Goal: Find contact information: Find contact information

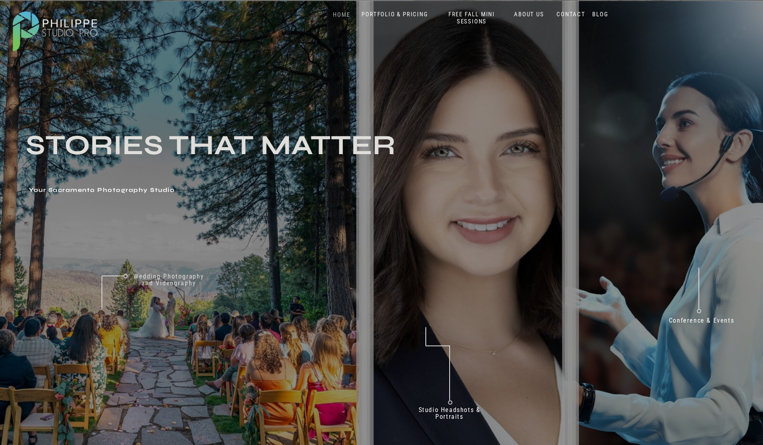
click at [344, 15] on nav "HOME" at bounding box center [342, 15] width 34 height 8
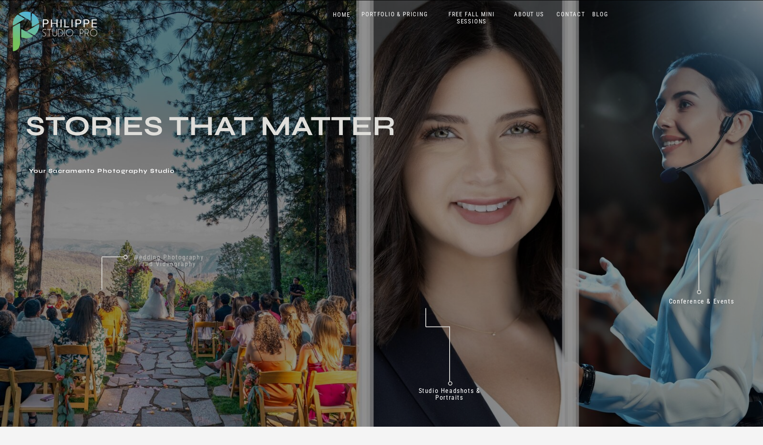
click at [150, 265] on nav "Wedding Photography and Videography" at bounding box center [168, 263] width 83 height 21
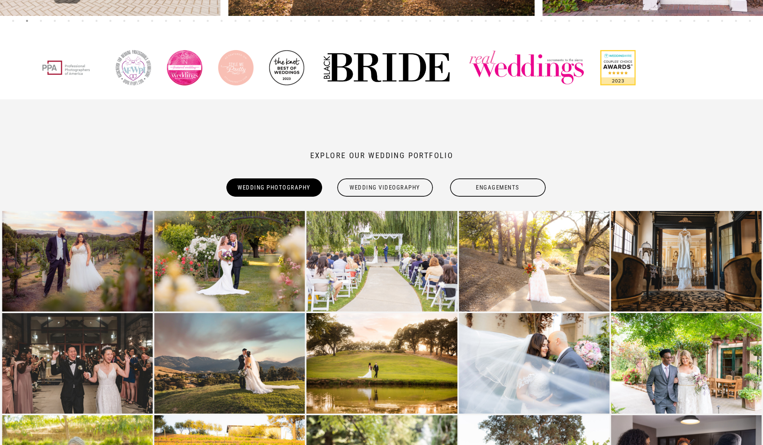
scroll to position [554, 0]
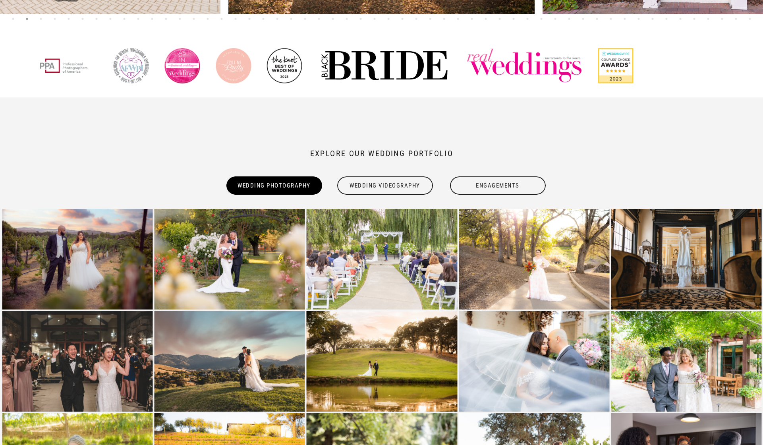
click at [417, 184] on div "Wedding Videography" at bounding box center [384, 185] width 97 height 18
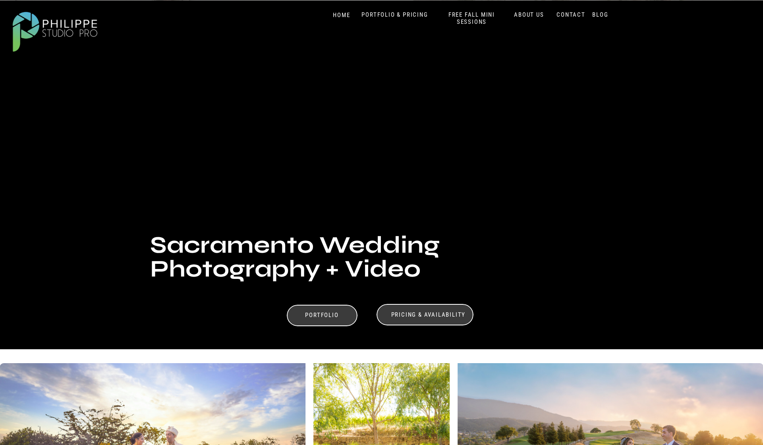
scroll to position [0, 0]
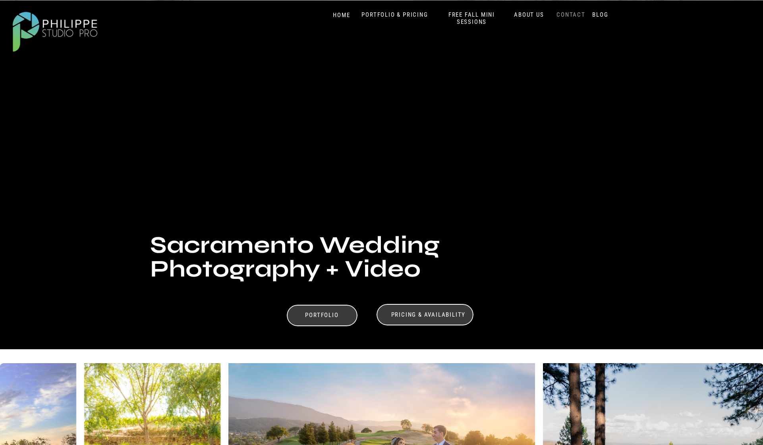
click at [574, 14] on nav "CONTACT" at bounding box center [571, 15] width 33 height 8
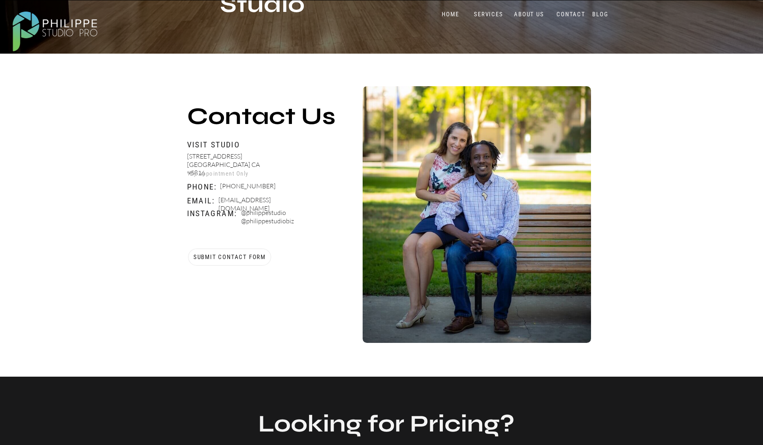
scroll to position [272, 0]
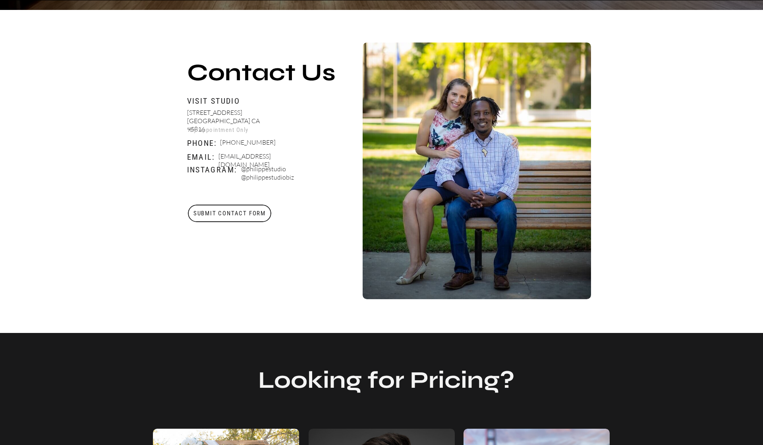
drag, startPoint x: 218, startPoint y: 158, endPoint x: 308, endPoint y: 154, distance: 89.5
click at [308, 154] on p "[EMAIL_ADDRESS][DOMAIN_NAME]" at bounding box center [264, 157] width 93 height 10
copy p "[EMAIL_ADDRESS][DOMAIN_NAME]"
drag, startPoint x: 263, startPoint y: 140, endPoint x: 222, endPoint y: 140, distance: 41.3
click at [222, 140] on p "(916) 900-6205" at bounding box center [246, 143] width 52 height 10
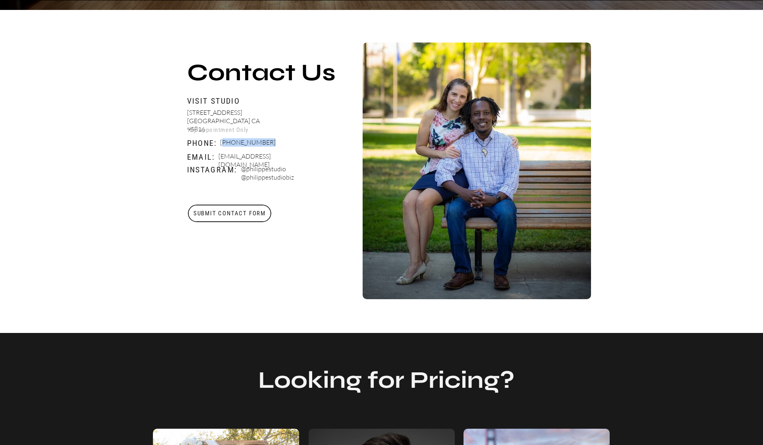
copy p "916) 900-6205"
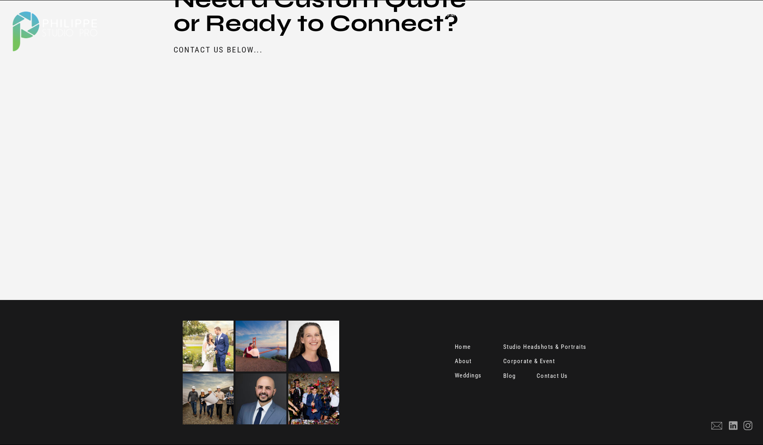
scroll to position [941, 0]
click at [749, 427] on icon at bounding box center [747, 425] width 5 height 5
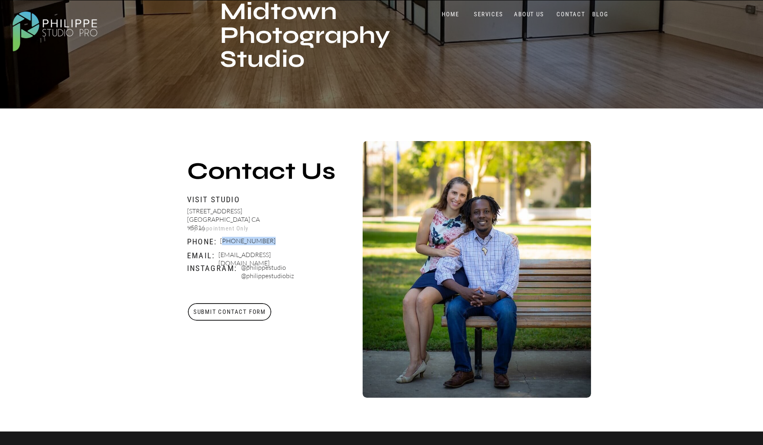
scroll to position [180, 0]
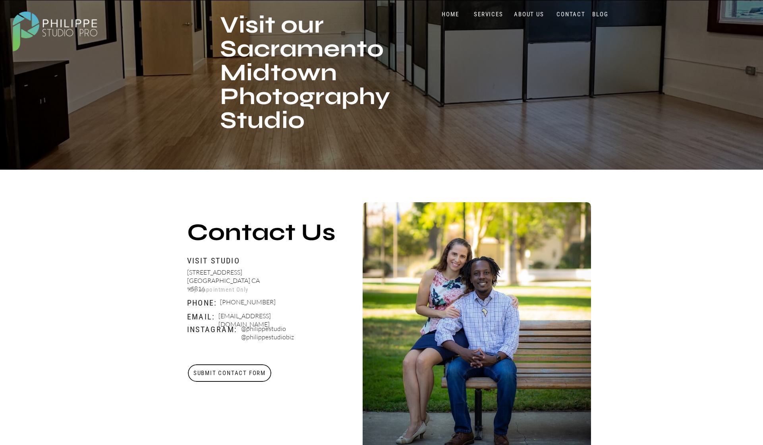
scroll to position [119, 0]
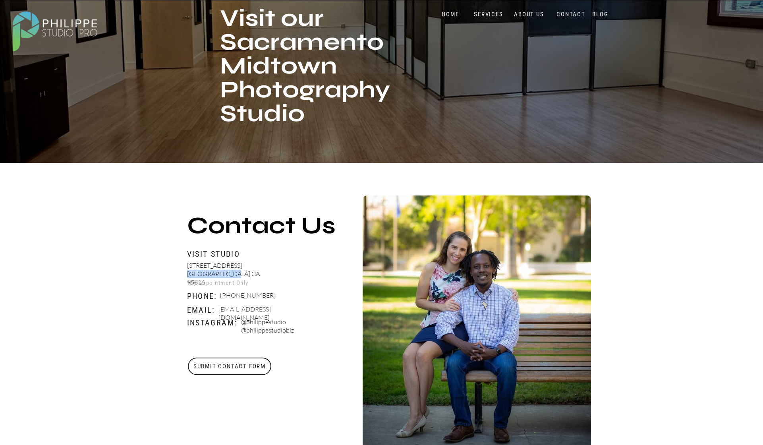
drag, startPoint x: 230, startPoint y: 274, endPoint x: 187, endPoint y: 276, distance: 42.1
click at [187, 276] on p "2510 J Street Sacramento CA 95816" at bounding box center [227, 271] width 80 height 20
copy p "Sacramento CA"
